Goal: Navigation & Orientation: Understand site structure

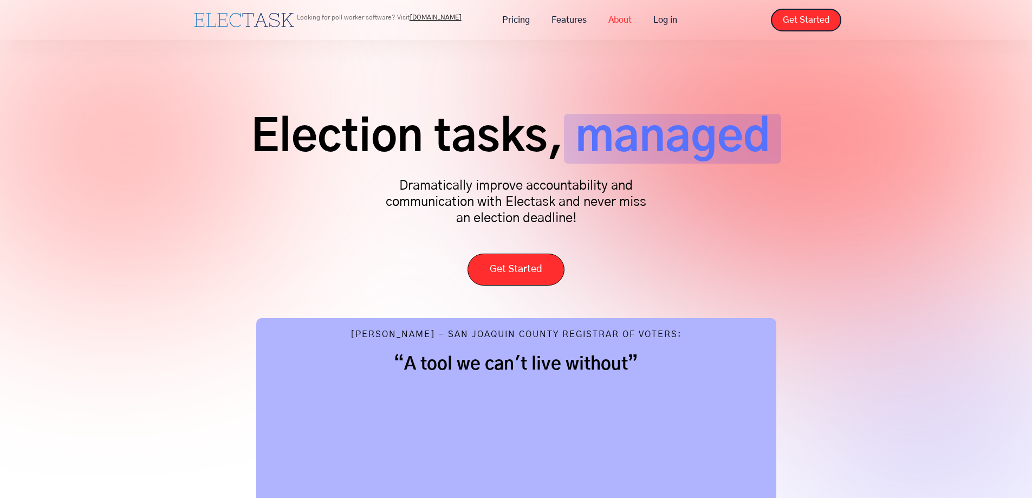
click at [620, 20] on link "About" at bounding box center [620, 20] width 45 height 23
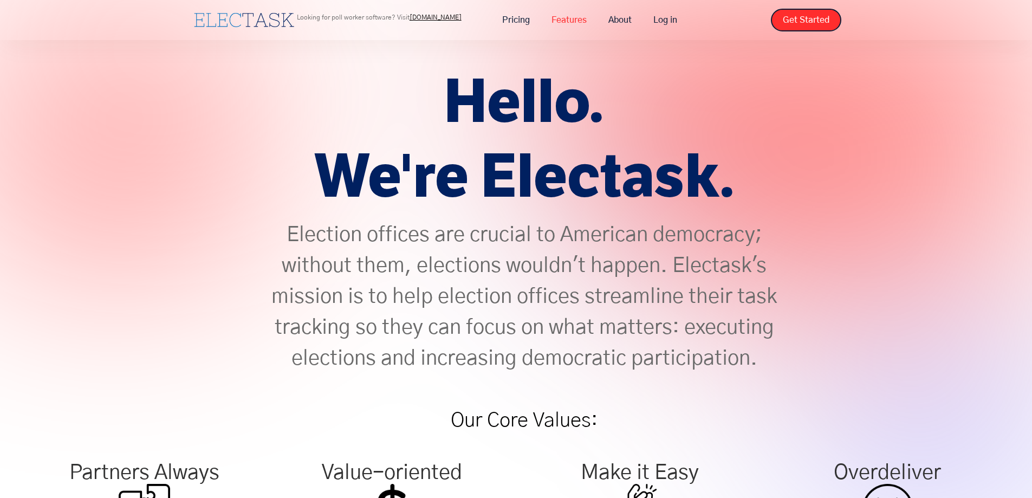
click at [558, 20] on link "Features" at bounding box center [569, 20] width 57 height 23
